Goal: Information Seeking & Learning: Learn about a topic

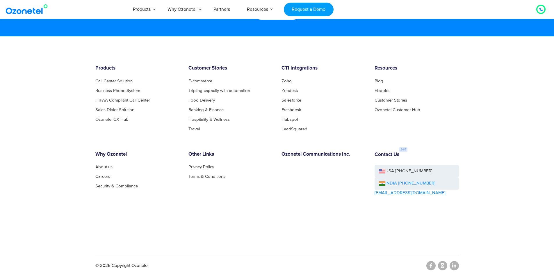
scroll to position [3145, 0]
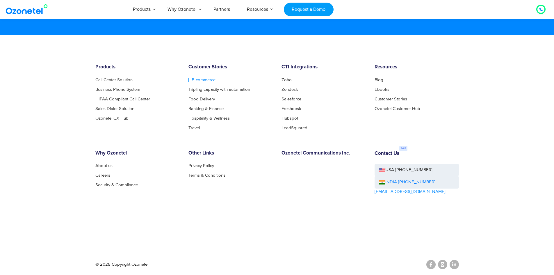
click at [205, 79] on link "E-commerce" at bounding box center [202, 80] width 27 height 4
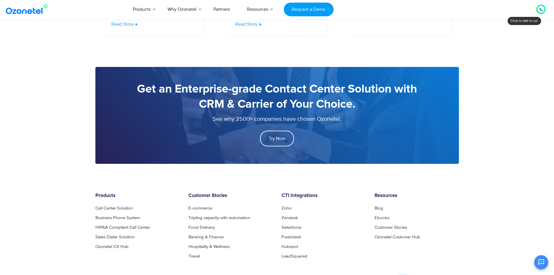
scroll to position [867, 0]
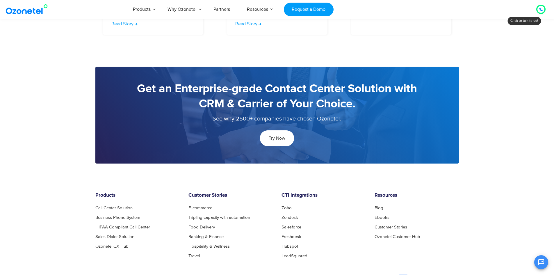
click at [275, 141] on span "Try Now" at bounding box center [277, 138] width 17 height 5
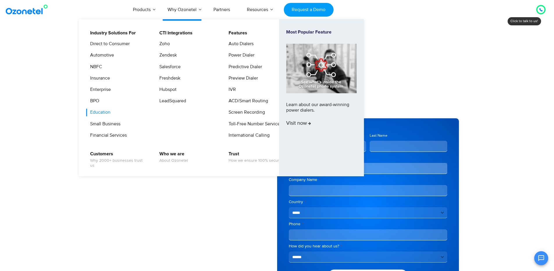
click at [103, 112] on link "Education" at bounding box center [98, 112] width 25 height 7
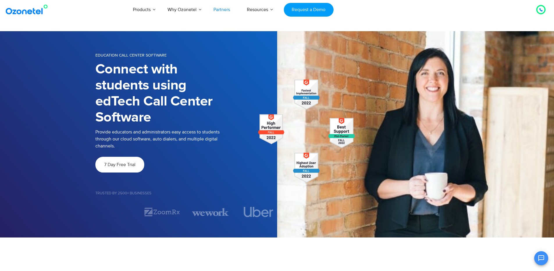
click at [223, 6] on link "Partners" at bounding box center [221, 9] width 33 height 19
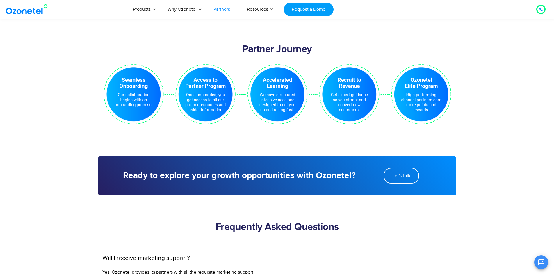
scroll to position [1039, 0]
